Goal: Information Seeking & Learning: Learn about a topic

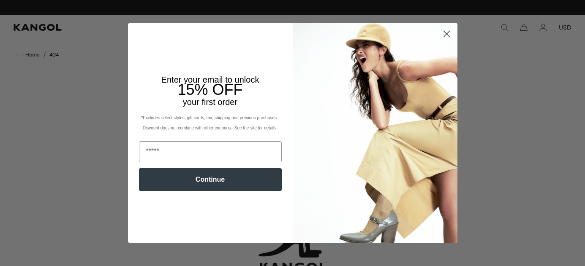
scroll to position [0, 174]
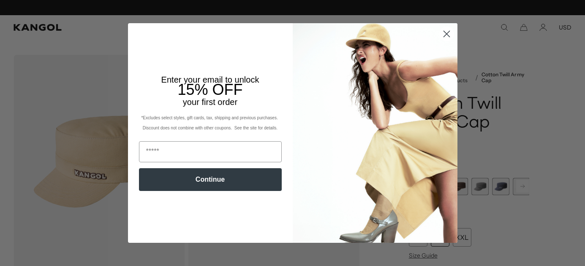
scroll to position [0, 174]
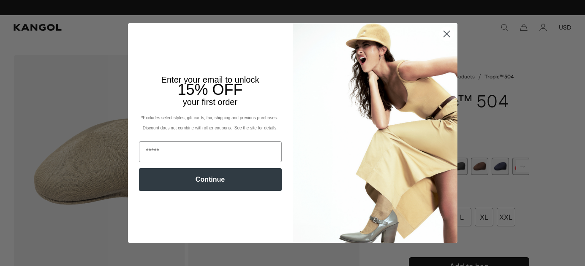
scroll to position [0, 174]
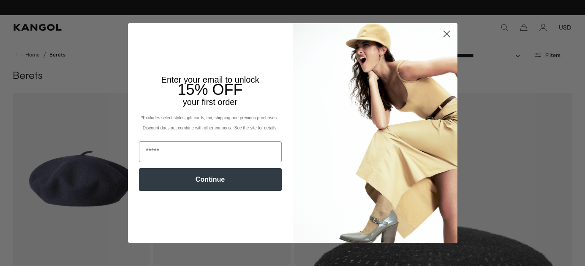
scroll to position [0, 174]
